Goal: Task Accomplishment & Management: Use online tool/utility

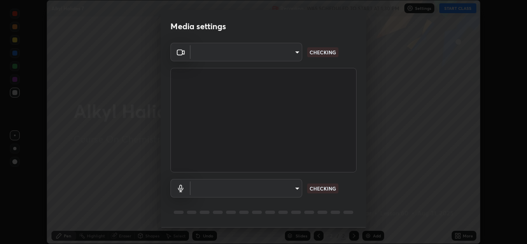
scroll to position [26, 0]
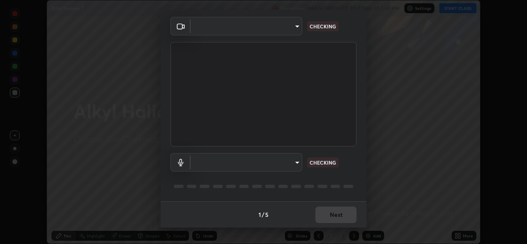
type input "a434b0bb675b4afe23526f72caf62f20b8336972c3250352fa126fe46eaa8015"
click at [283, 165] on body "Erase all Alkyl Halides 7 Recording WAS SCHEDULED TO START AT 1:30 PM Settings …" at bounding box center [263, 122] width 527 height 244
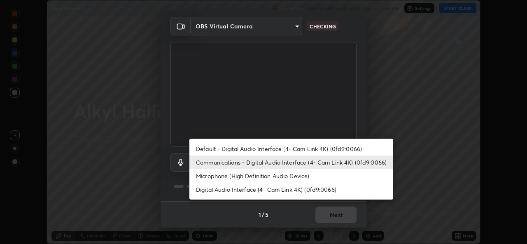
click at [273, 152] on li "Default - Digital Audio Interface (4- Cam Link 4K) (0fd9:0066)" at bounding box center [292, 149] width 204 height 14
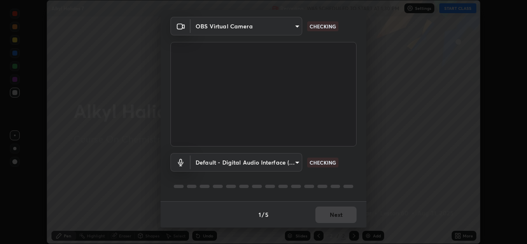
click at [270, 164] on body "Erase all Alkyl Halides 7 Recording WAS SCHEDULED TO START AT 1:30 PM Settings …" at bounding box center [263, 122] width 527 height 244
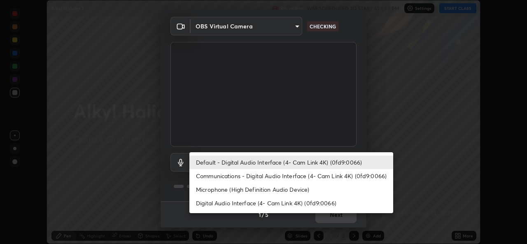
click at [289, 178] on li "Communications - Digital Audio Interface (4- Cam Link 4K) (0fd9:0066)" at bounding box center [292, 176] width 204 height 14
type input "communications"
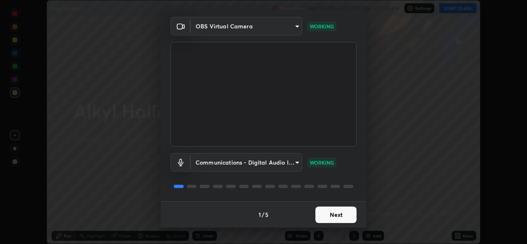
click at [345, 218] on button "Next" at bounding box center [336, 215] width 41 height 16
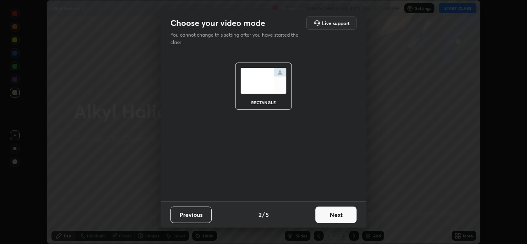
scroll to position [0, 0]
click at [347, 221] on button "Next" at bounding box center [336, 215] width 41 height 16
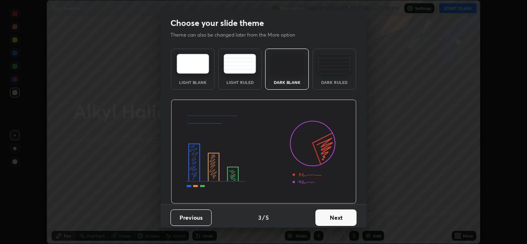
click at [347, 223] on button "Next" at bounding box center [336, 218] width 41 height 16
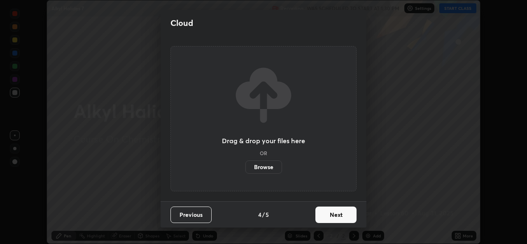
click at [346, 222] on button "Next" at bounding box center [336, 215] width 41 height 16
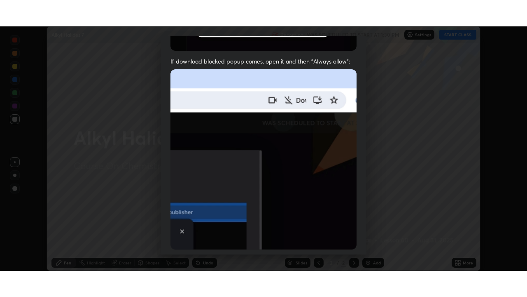
scroll to position [194, 0]
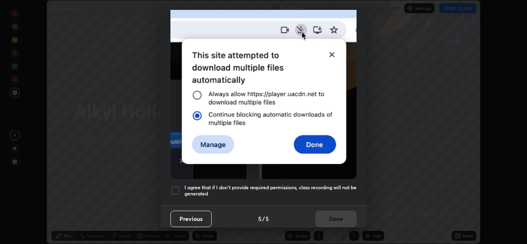
click at [341, 188] on h5 "I agree that if I don't provide required permissions, class recording will not …" at bounding box center [271, 191] width 172 height 13
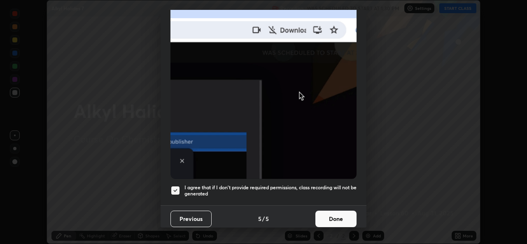
click at [343, 217] on button "Done" at bounding box center [336, 219] width 41 height 16
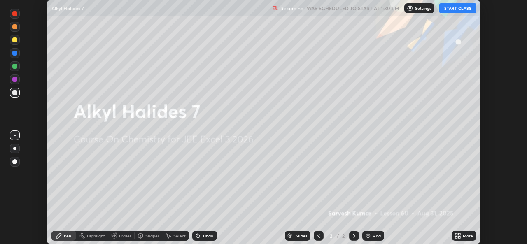
click at [459, 238] on icon at bounding box center [460, 238] width 2 height 2
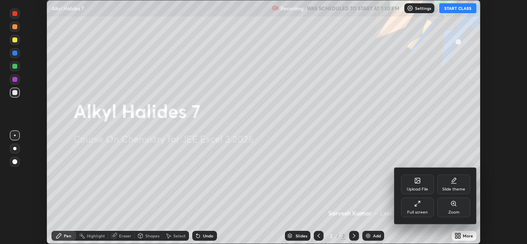
click at [420, 208] on div "Full screen" at bounding box center [417, 208] width 33 height 20
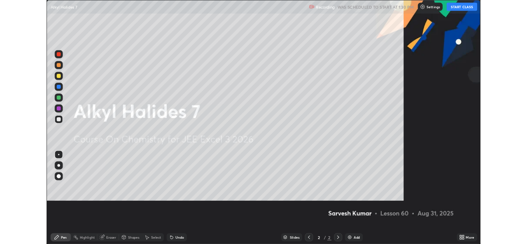
scroll to position [297, 527]
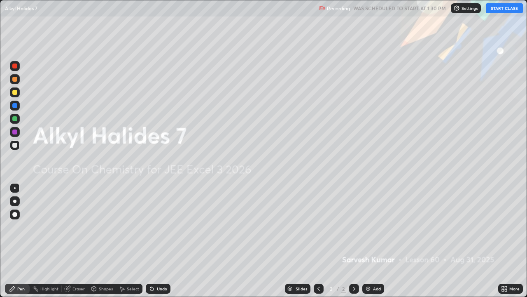
click at [516, 7] on button "START CLASS" at bounding box center [504, 8] width 37 height 10
click at [21, 146] on div at bounding box center [14, 144] width 13 height 13
click at [16, 94] on div at bounding box center [14, 92] width 5 height 5
click at [15, 147] on div at bounding box center [14, 145] width 5 height 5
click at [12, 147] on div at bounding box center [15, 145] width 10 height 10
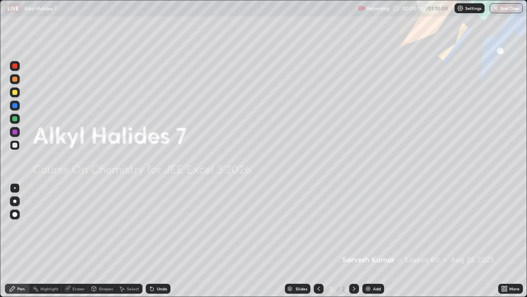
click at [14, 91] on div at bounding box center [14, 92] width 5 height 5
click at [16, 94] on div at bounding box center [14, 92] width 5 height 5
click at [9, 244] on div "Pen" at bounding box center [17, 288] width 25 height 10
click at [354, 244] on icon at bounding box center [354, 288] width 7 height 7
click at [373, 244] on div "Add" at bounding box center [377, 288] width 8 height 4
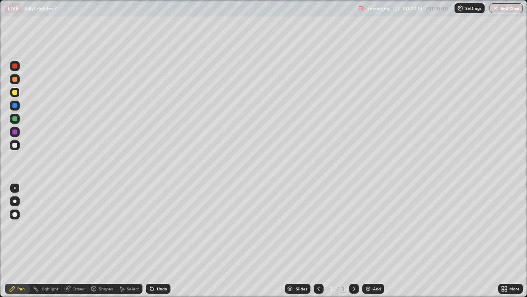
click at [372, 244] on div "Add" at bounding box center [374, 288] width 22 height 10
click at [358, 244] on div at bounding box center [354, 288] width 10 height 16
click at [354, 244] on icon at bounding box center [354, 288] width 7 height 7
click at [511, 244] on div "More" at bounding box center [511, 288] width 25 height 10
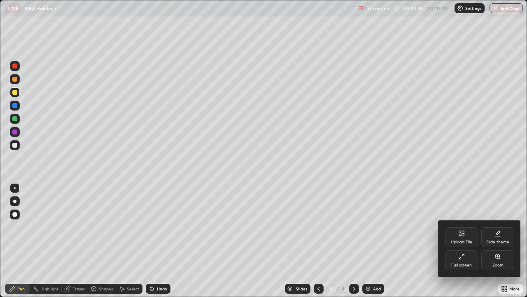
click at [463, 244] on div "Full screen" at bounding box center [462, 265] width 21 height 4
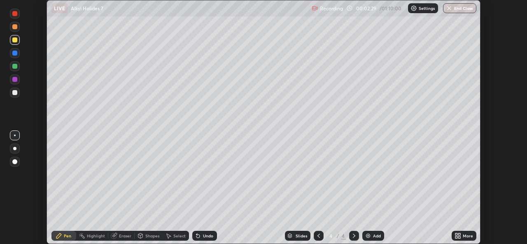
scroll to position [40959, 40676]
